Goal: Check status: Check status

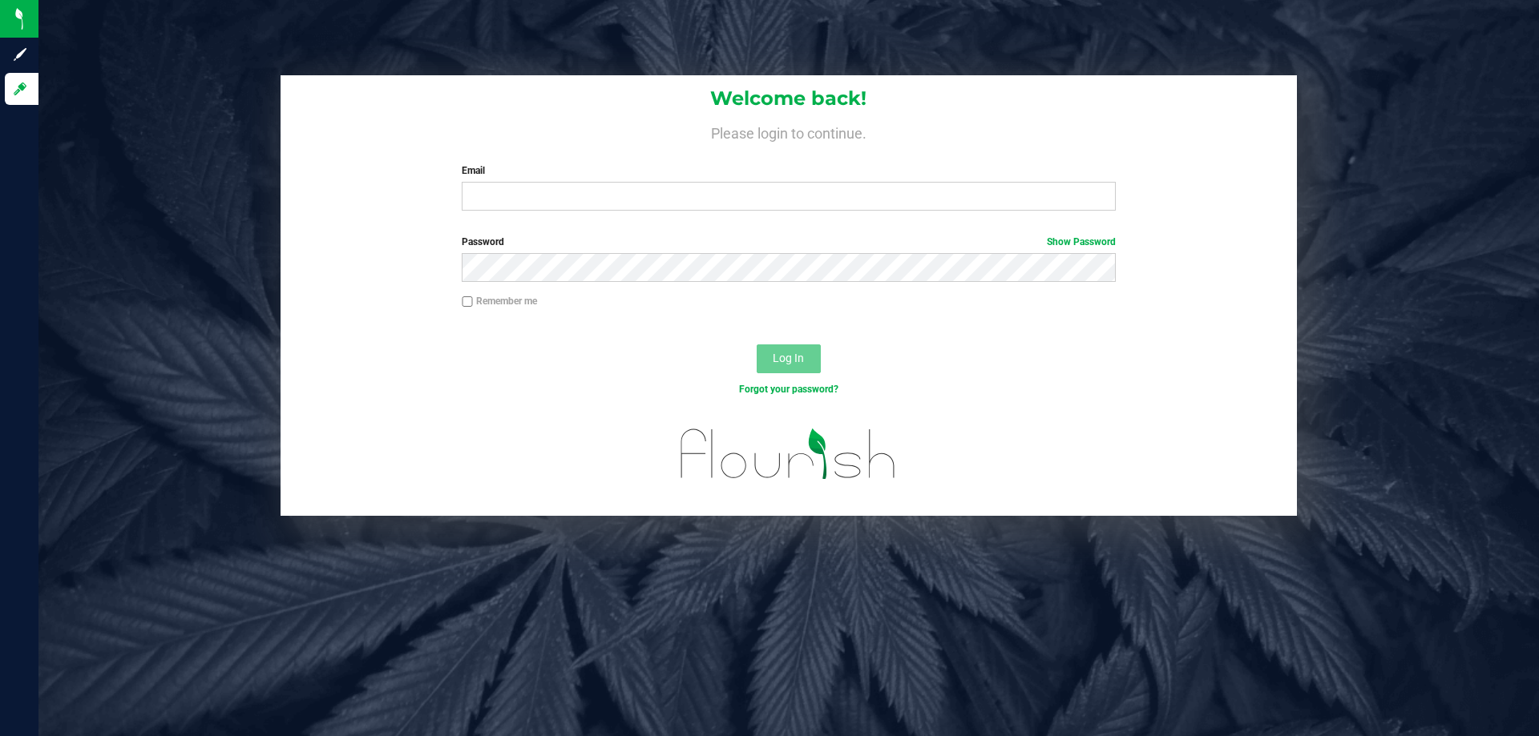
click at [483, 215] on div "Welcome back! Please login to continue. Email Required Please format your email…" at bounding box center [788, 149] width 1016 height 148
click at [484, 201] on input "Email" at bounding box center [788, 196] width 653 height 29
type input "[EMAIL_ADDRESS][DOMAIN_NAME]"
click at [757, 345] on button "Log In" at bounding box center [789, 359] width 64 height 29
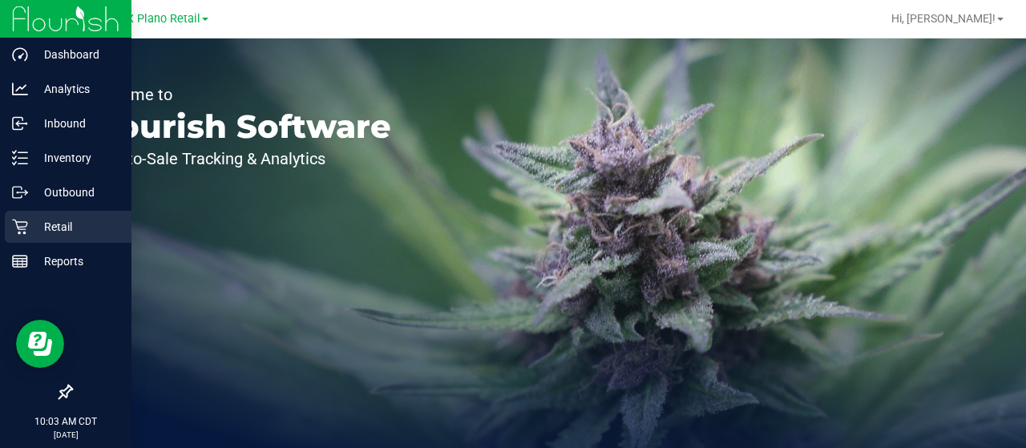
click at [30, 228] on p "Retail" at bounding box center [76, 226] width 96 height 19
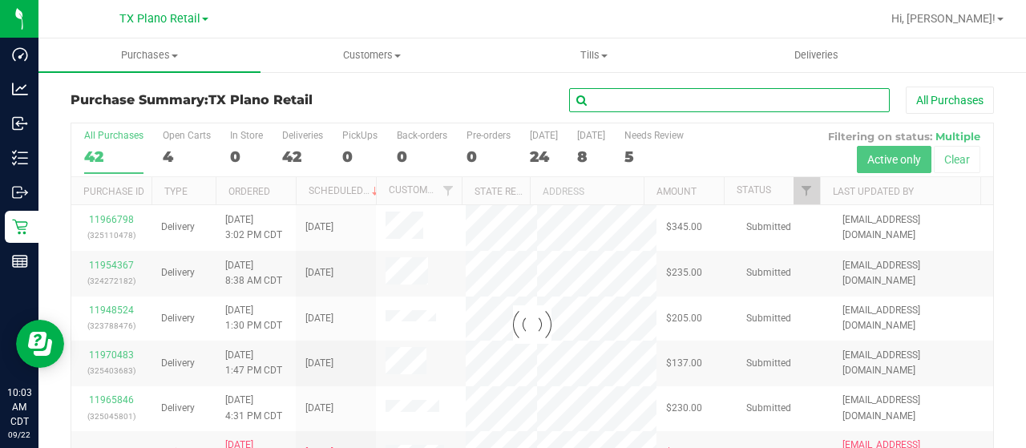
click at [676, 97] on input "text" at bounding box center [729, 100] width 321 height 24
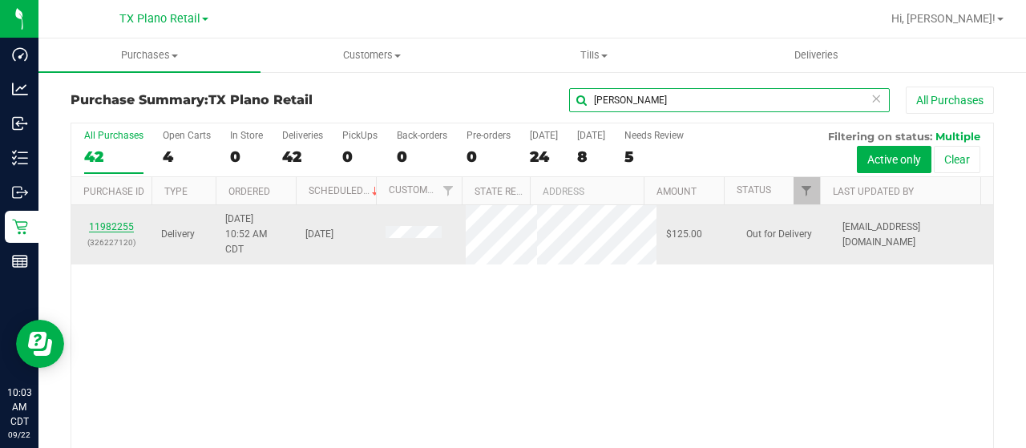
type input "[PERSON_NAME]"
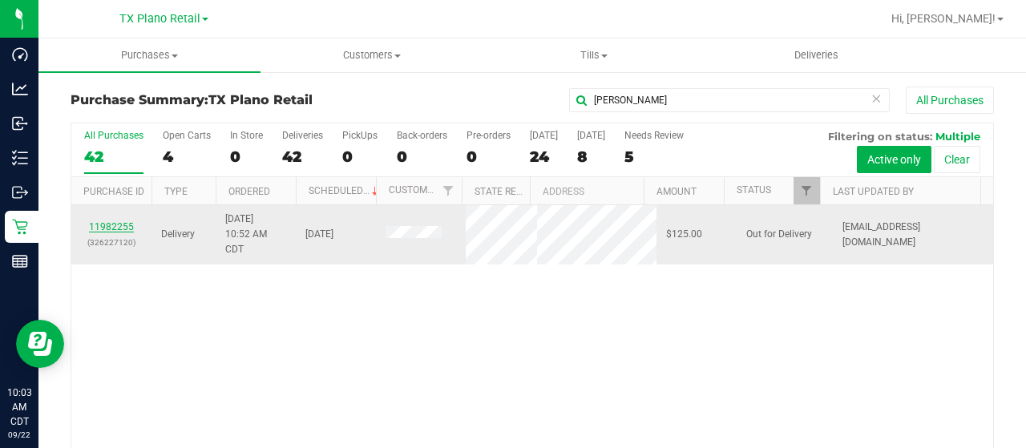
click at [121, 222] on link "11982255" at bounding box center [111, 226] width 45 height 11
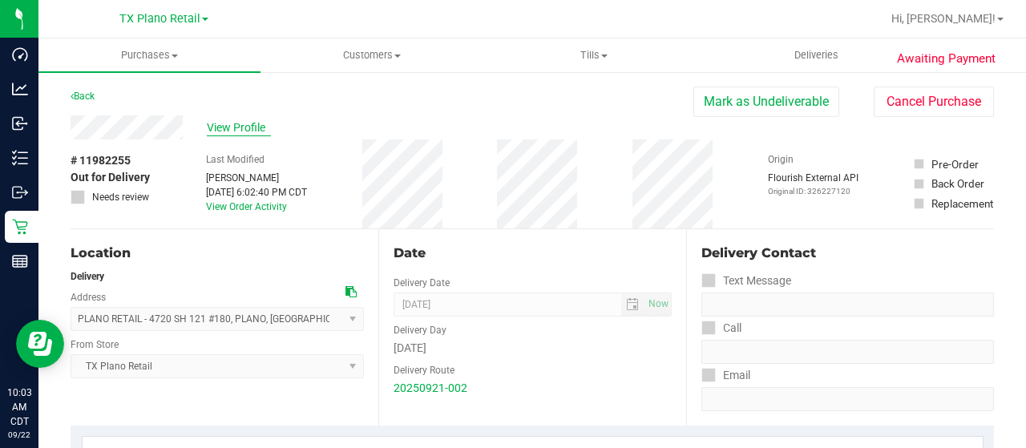
click at [221, 127] on span "View Profile" at bounding box center [239, 127] width 64 height 17
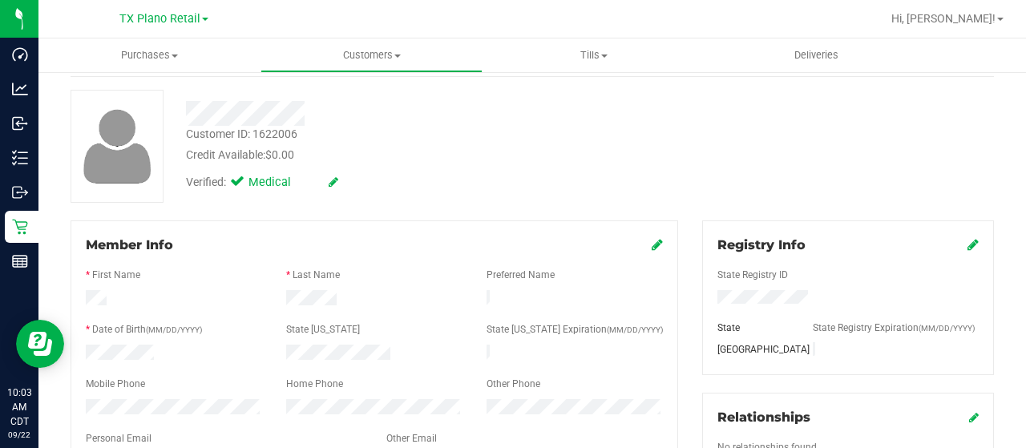
scroll to position [160, 0]
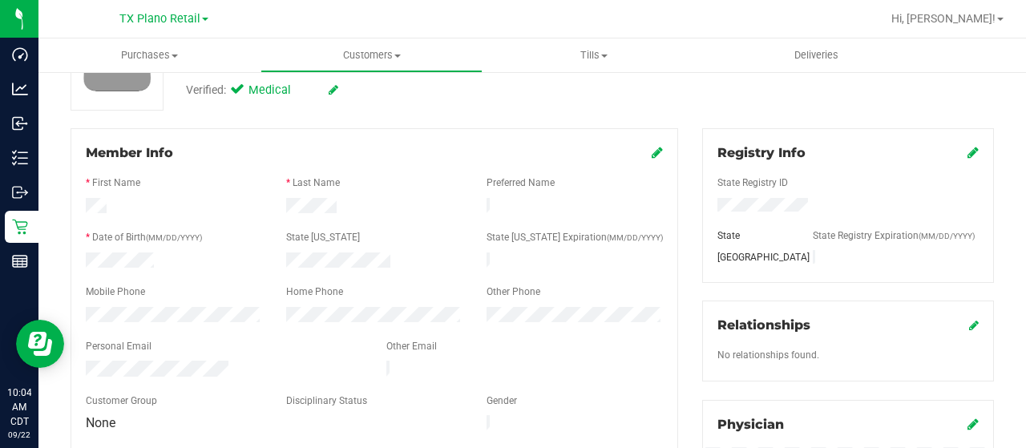
click at [85, 361] on div at bounding box center [224, 370] width 301 height 19
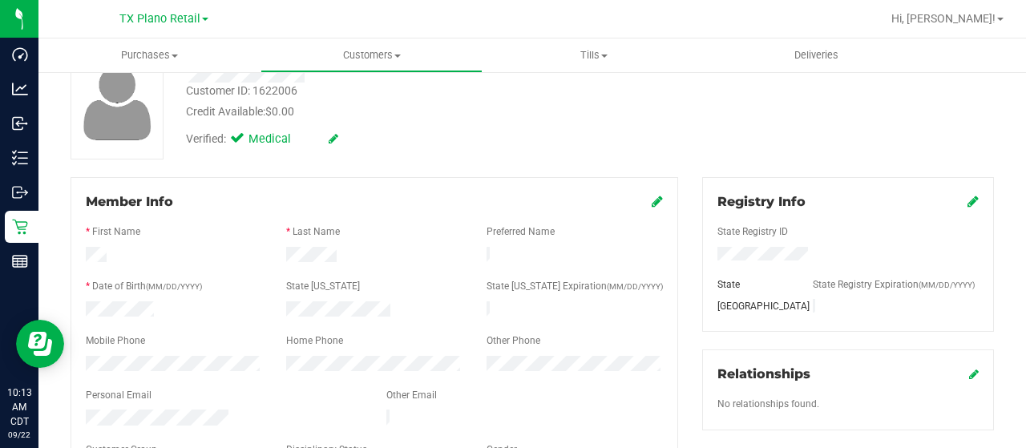
scroll to position [0, 0]
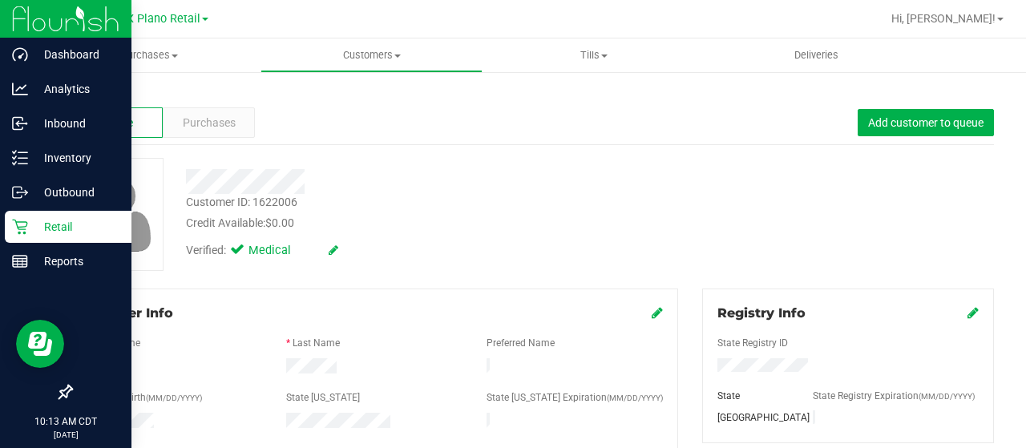
click at [64, 225] on p "Retail" at bounding box center [76, 226] width 96 height 19
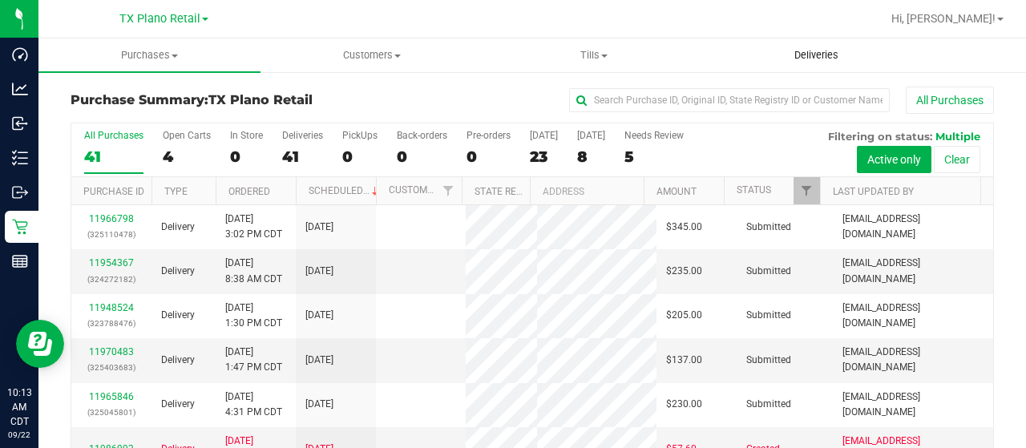
click at [824, 57] on span "Deliveries" at bounding box center [816, 55] width 87 height 14
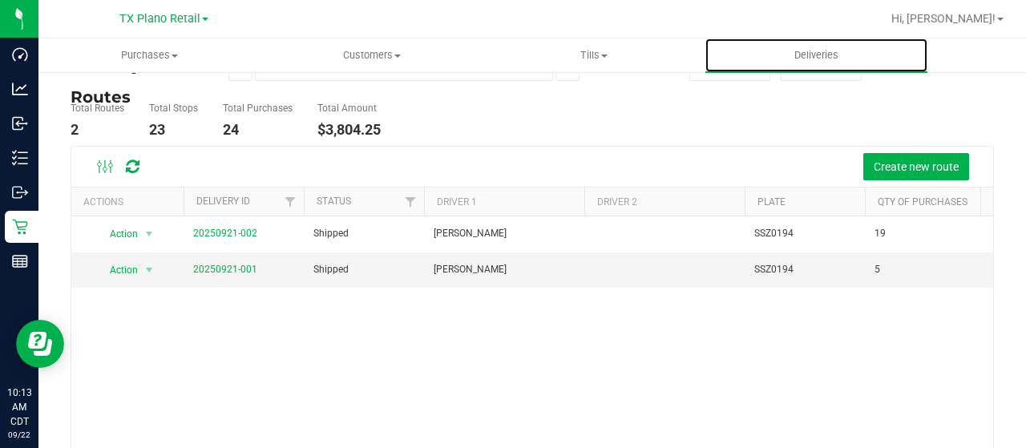
scroll to position [80, 0]
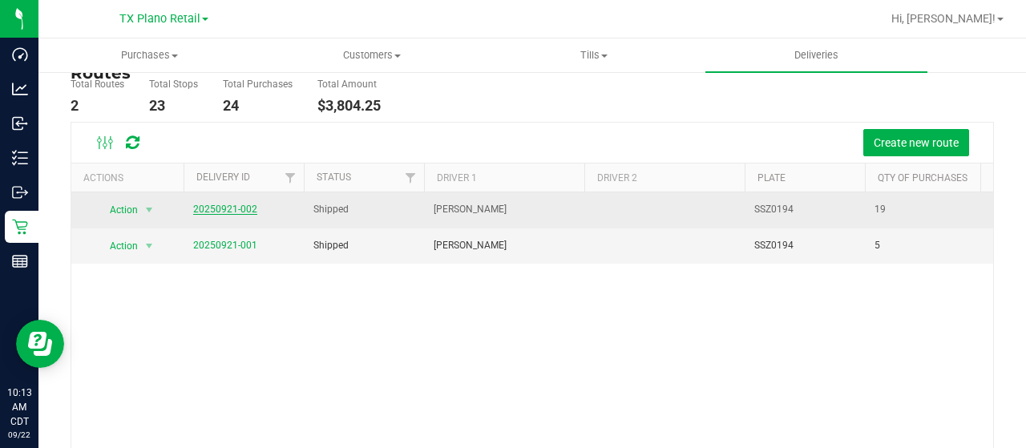
click at [210, 206] on link "20250921-002" at bounding box center [225, 209] width 64 height 11
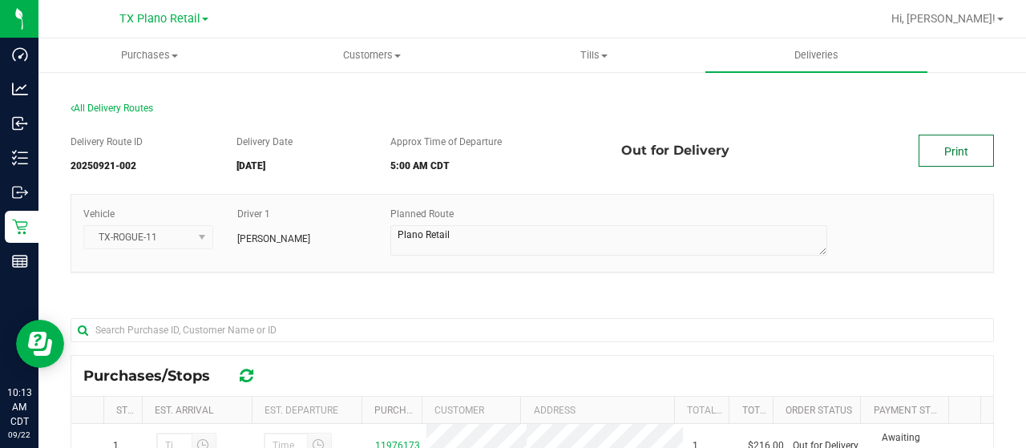
click at [942, 151] on link "Print" at bounding box center [955, 151] width 75 height 32
click at [160, 10] on div "TX Plano Retail" at bounding box center [163, 18] width 89 height 19
click at [160, 20] on span "TX Plano Retail" at bounding box center [159, 19] width 81 height 14
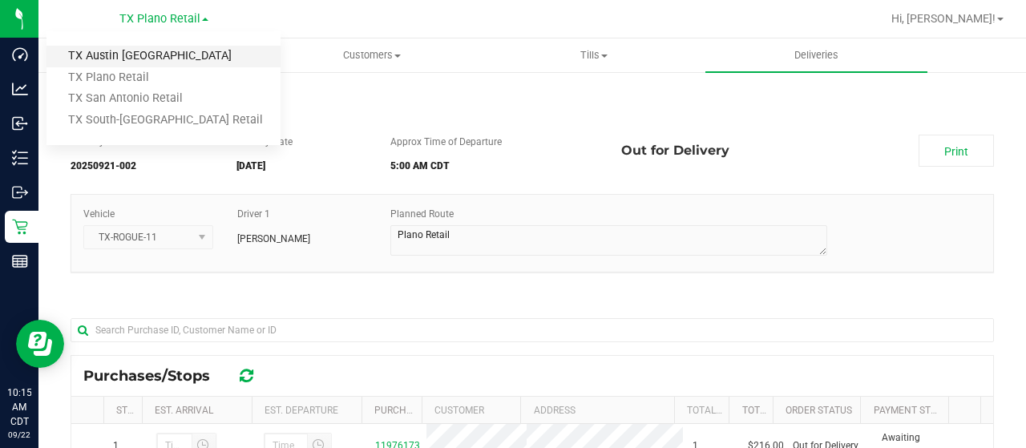
click at [170, 62] on link "TX Austin [GEOGRAPHIC_DATA]" at bounding box center [163, 57] width 234 height 22
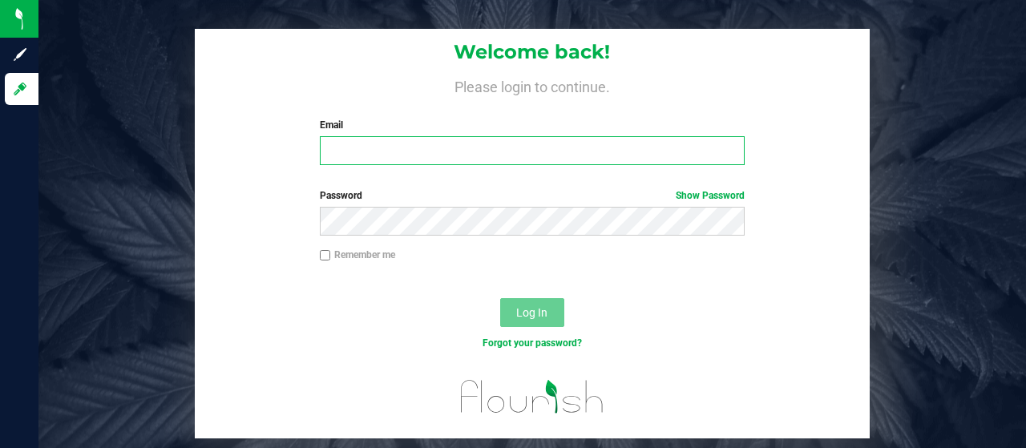
click at [372, 151] on input "Email" at bounding box center [533, 150] width 426 height 29
type input "[EMAIL_ADDRESS][DOMAIN_NAME]"
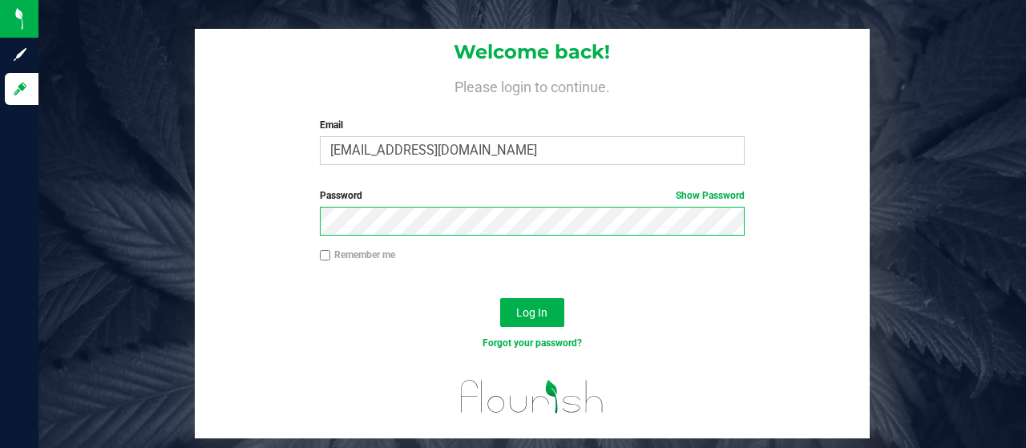
click at [500, 298] on button "Log In" at bounding box center [532, 312] width 64 height 29
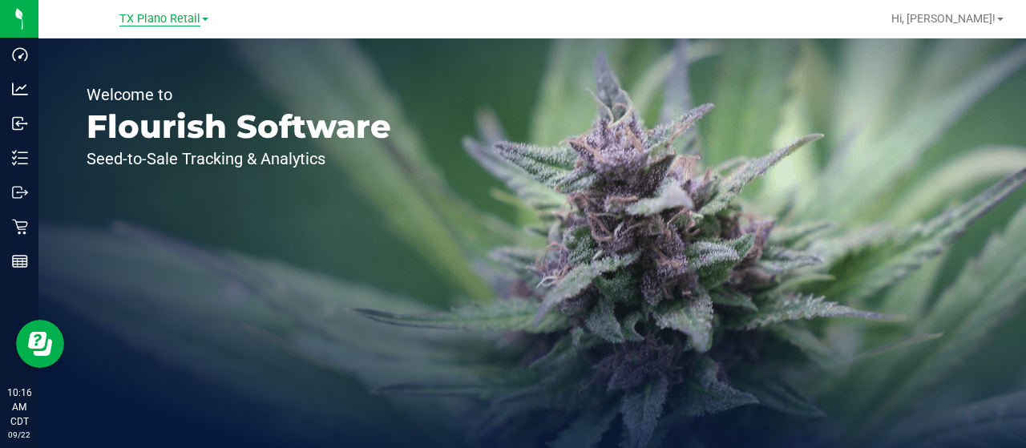
click at [183, 22] on span "TX Plano Retail" at bounding box center [159, 19] width 81 height 14
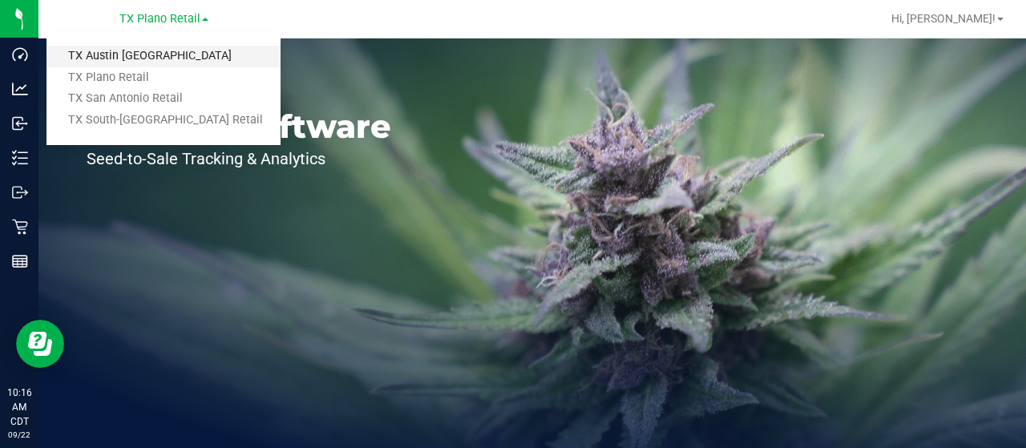
click at [186, 55] on link "TX Austin [GEOGRAPHIC_DATA]" at bounding box center [163, 57] width 234 height 22
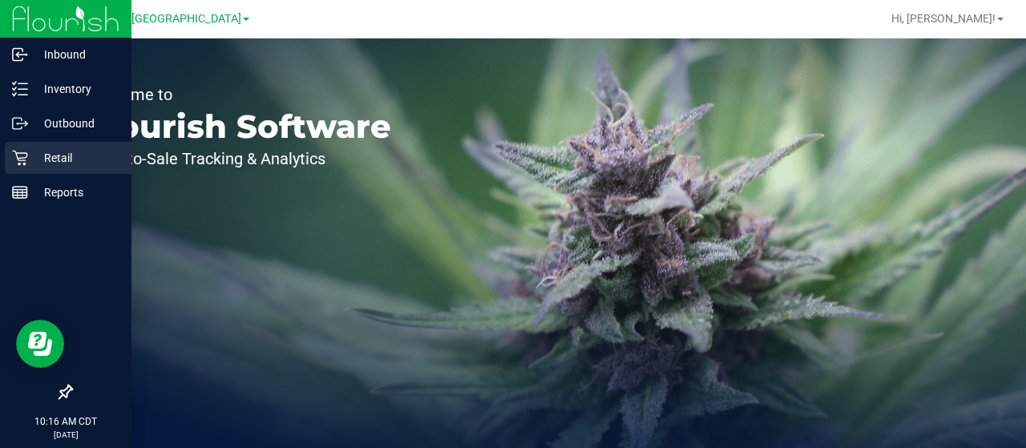
click at [48, 166] on p "Retail" at bounding box center [76, 157] width 96 height 19
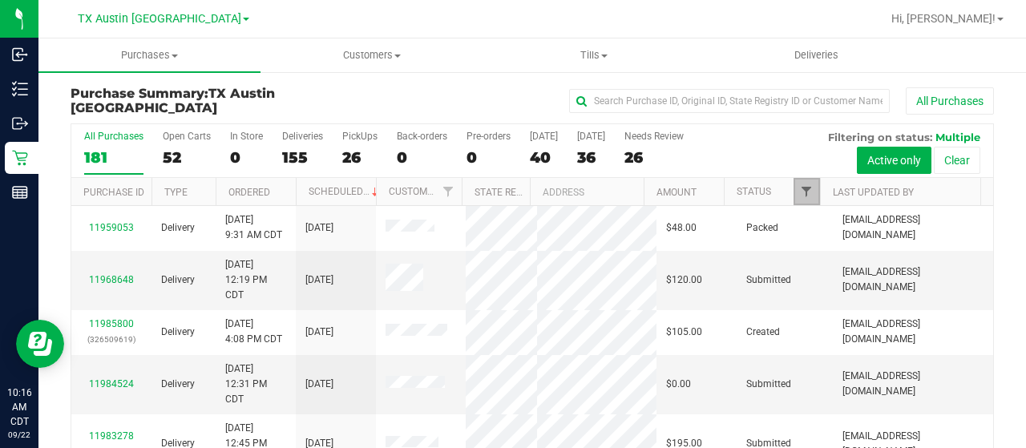
click at [800, 188] on span "Filter" at bounding box center [806, 191] width 13 height 13
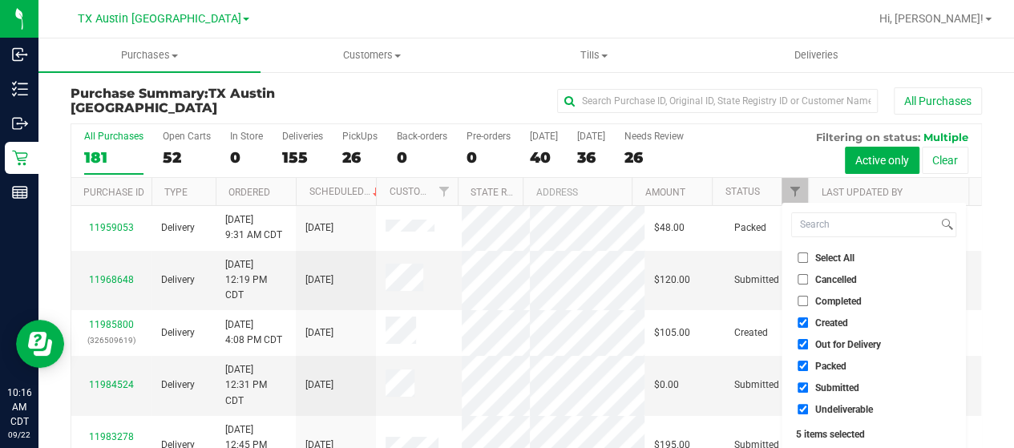
click at [864, 344] on span "Out for Delivery" at bounding box center [848, 345] width 66 height 10
click at [808, 344] on input "Out for Delivery" at bounding box center [802, 344] width 10 height 10
checkbox input "false"
click at [837, 369] on span "Packed" at bounding box center [830, 366] width 31 height 10
click at [808, 369] on input "Packed" at bounding box center [802, 366] width 10 height 10
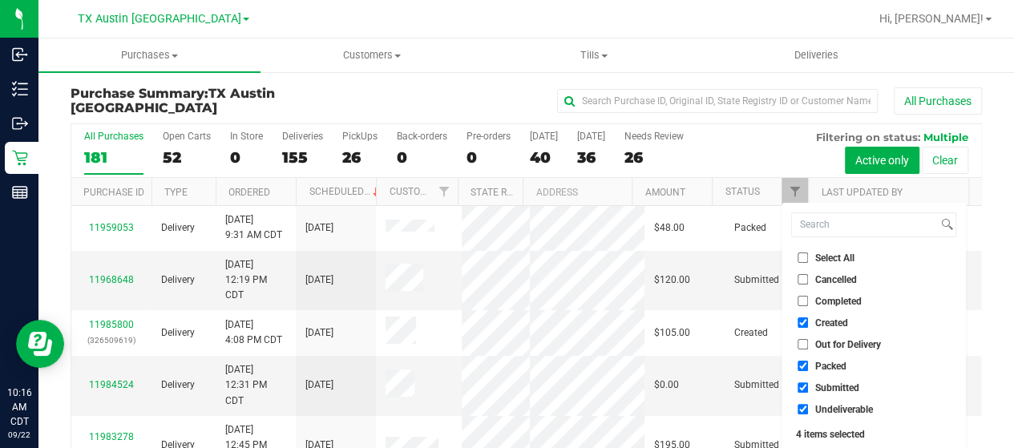
checkbox input "false"
click at [835, 385] on span "Submitted" at bounding box center [837, 388] width 44 height 10
click at [808, 385] on input "Submitted" at bounding box center [802, 387] width 10 height 10
checkbox input "false"
click at [833, 405] on span "Undeliverable" at bounding box center [844, 410] width 58 height 10
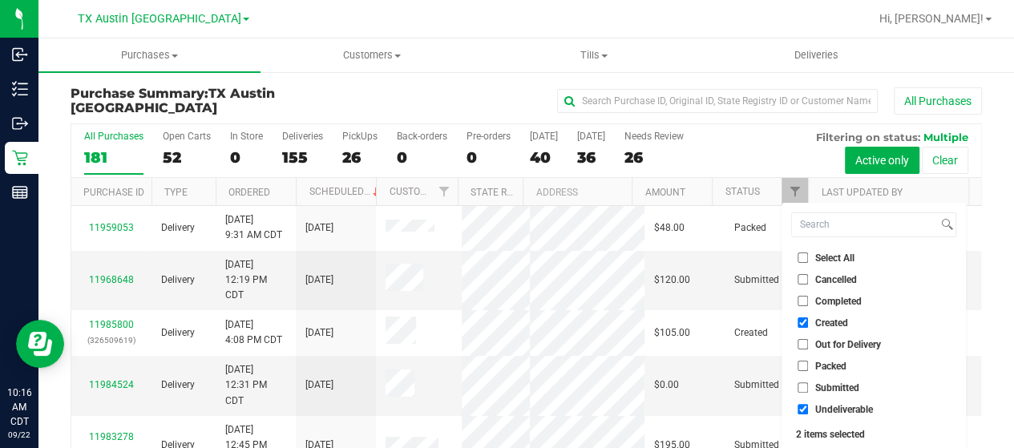
click at [808, 405] on input "Undeliverable" at bounding box center [802, 409] width 10 height 10
checkbox input "false"
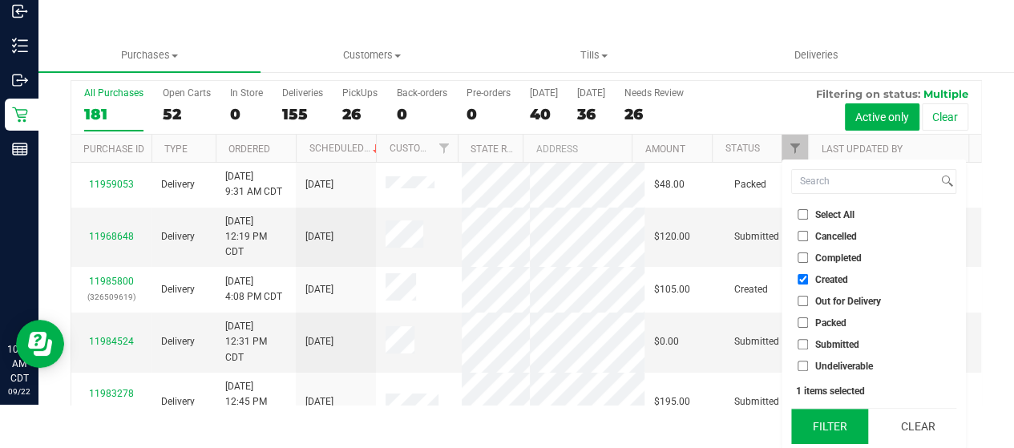
click at [833, 410] on button "Filter" at bounding box center [829, 426] width 77 height 35
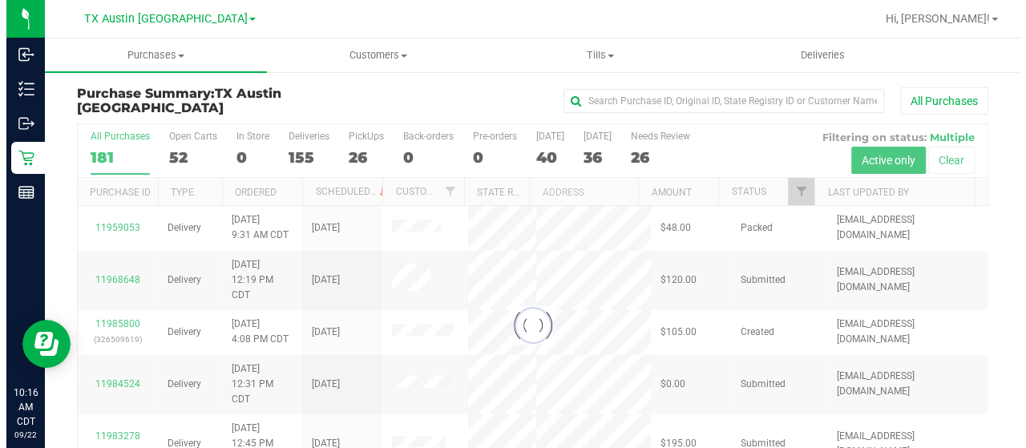
scroll to position [0, 0]
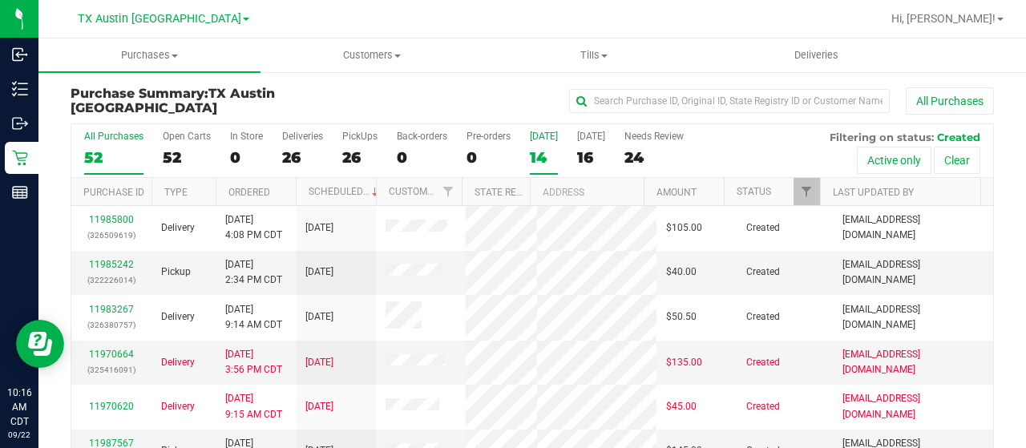
click at [546, 156] on div "14" at bounding box center [544, 157] width 28 height 18
click at [0, 0] on input "[DATE] 14" at bounding box center [0, 0] width 0 height 0
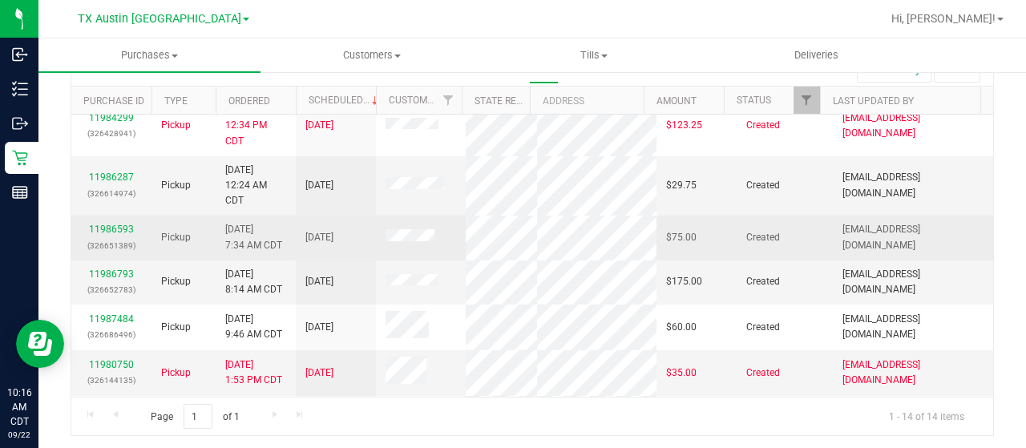
scroll to position [122, 0]
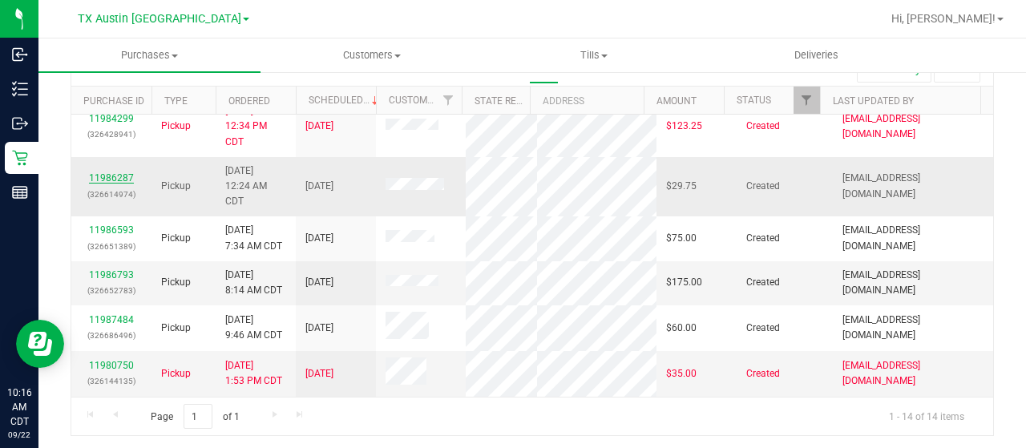
click at [106, 184] on link "11986287" at bounding box center [111, 177] width 45 height 11
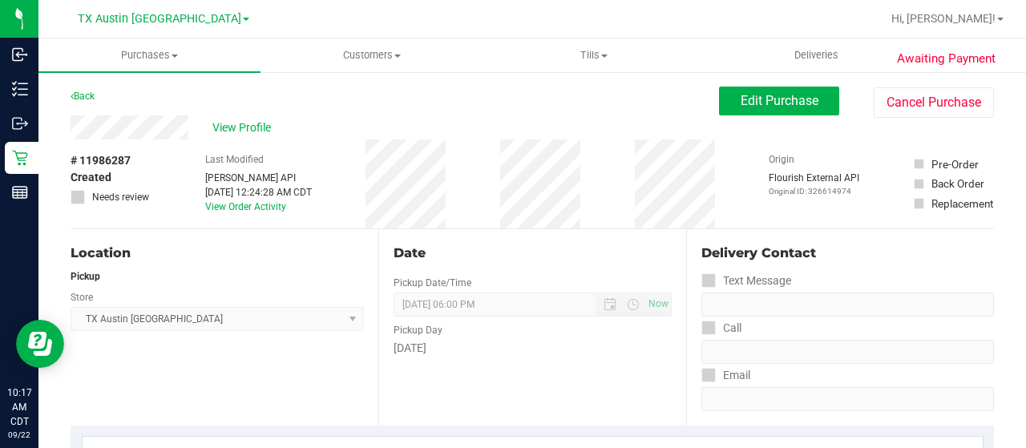
click at [137, 87] on div "Back Edit Purchase Cancel Purchase" at bounding box center [532, 101] width 923 height 29
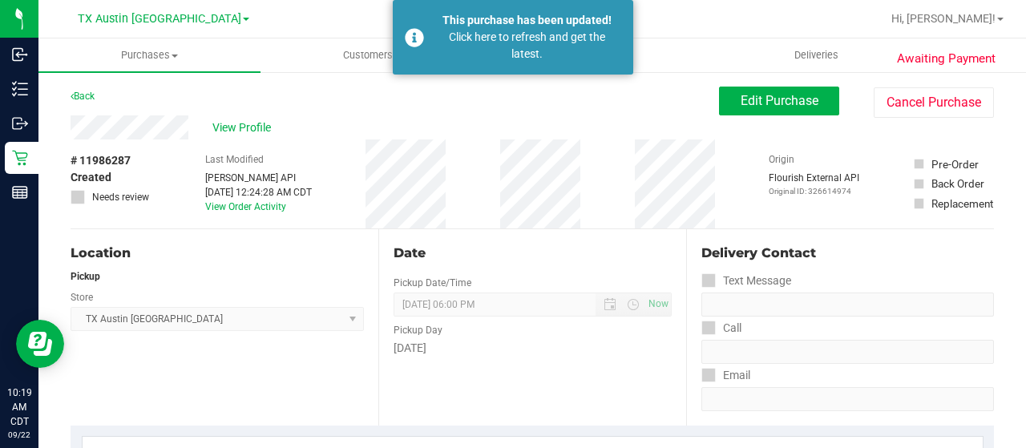
click at [364, 145] on div "# 11986287 Created Needs review Last Modified [PERSON_NAME] API [DATE] 12:24:28…" at bounding box center [532, 183] width 923 height 89
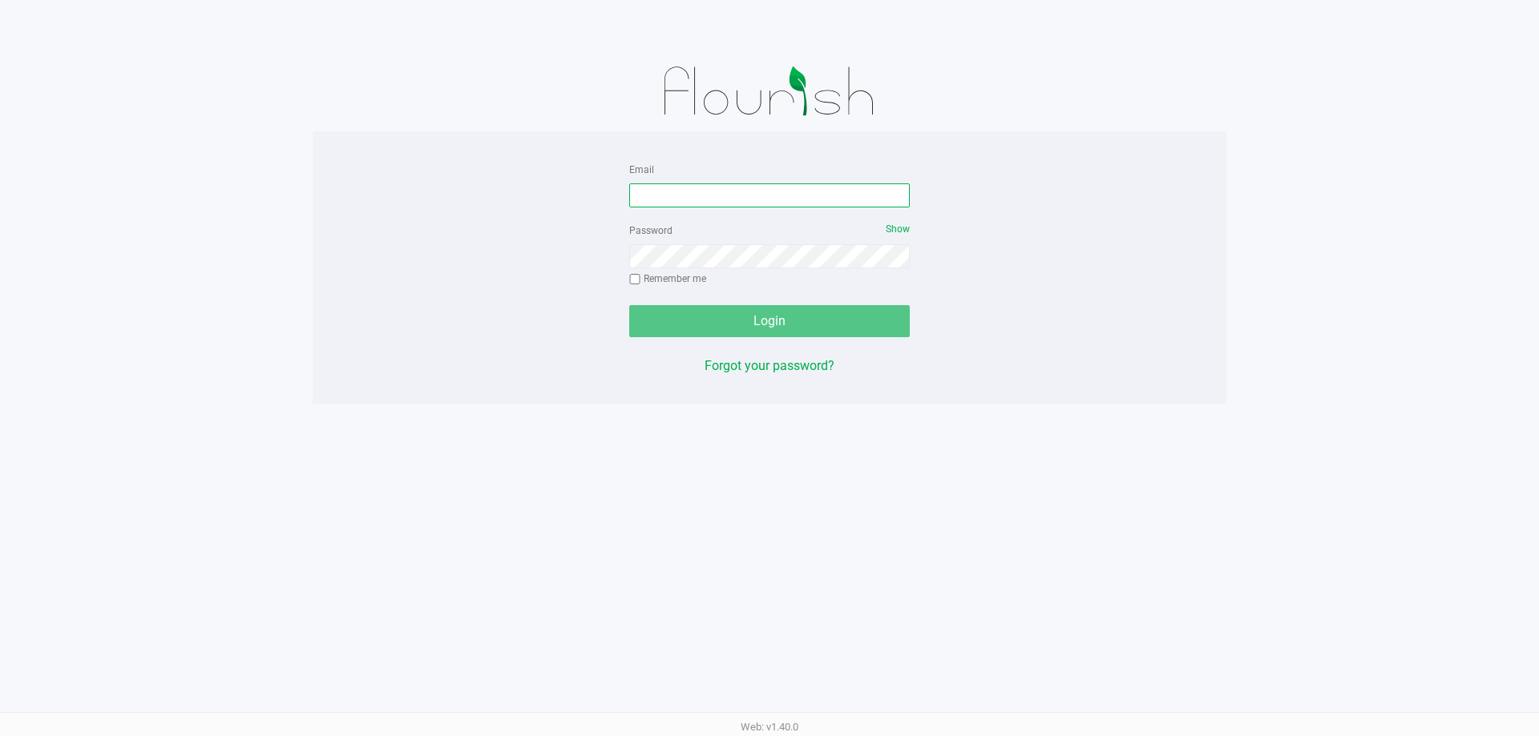
click at [666, 190] on input "Email" at bounding box center [769, 196] width 280 height 24
type input "jusramos@liveparallel.com"
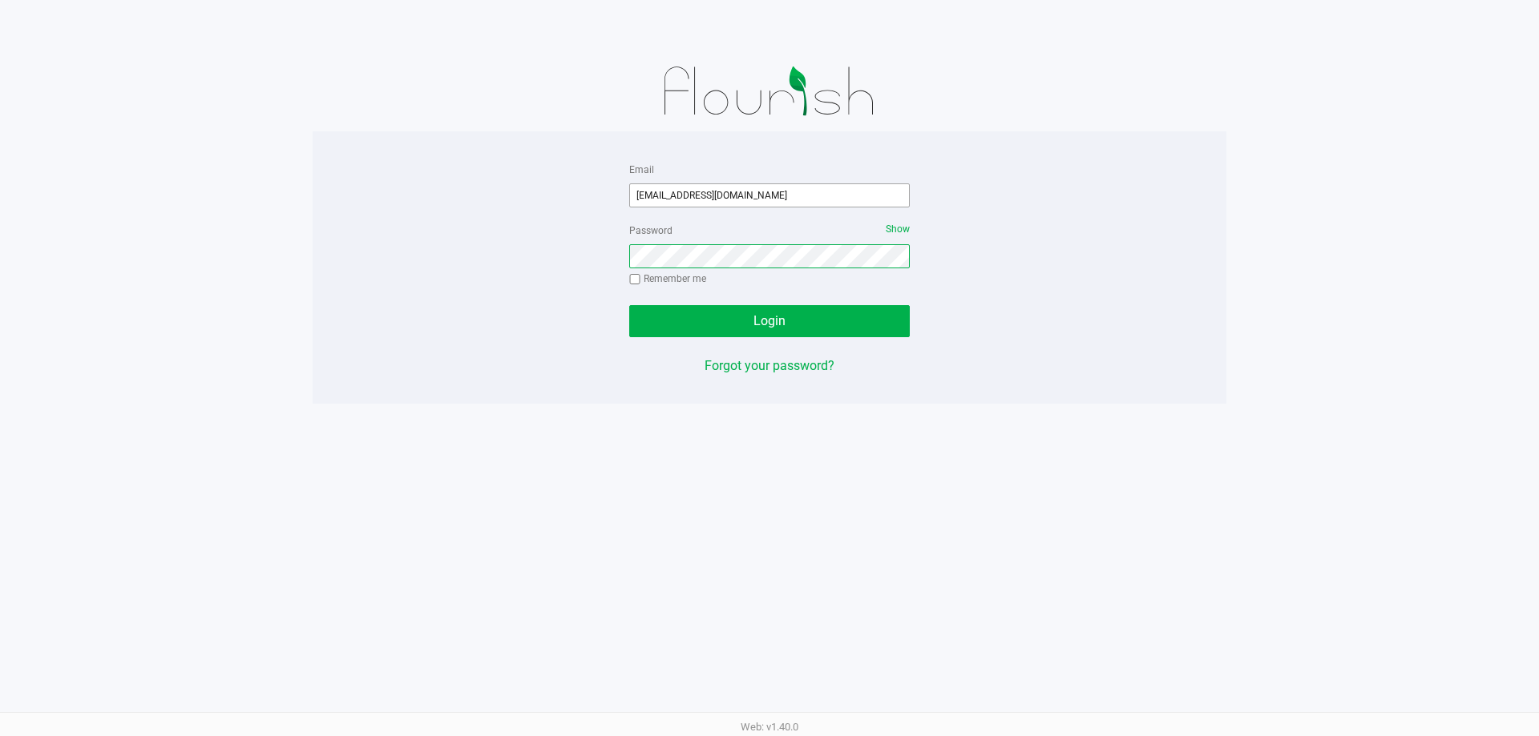
click at [629, 305] on button "Login" at bounding box center [769, 321] width 280 height 32
